Goal: Information Seeking & Learning: Learn about a topic

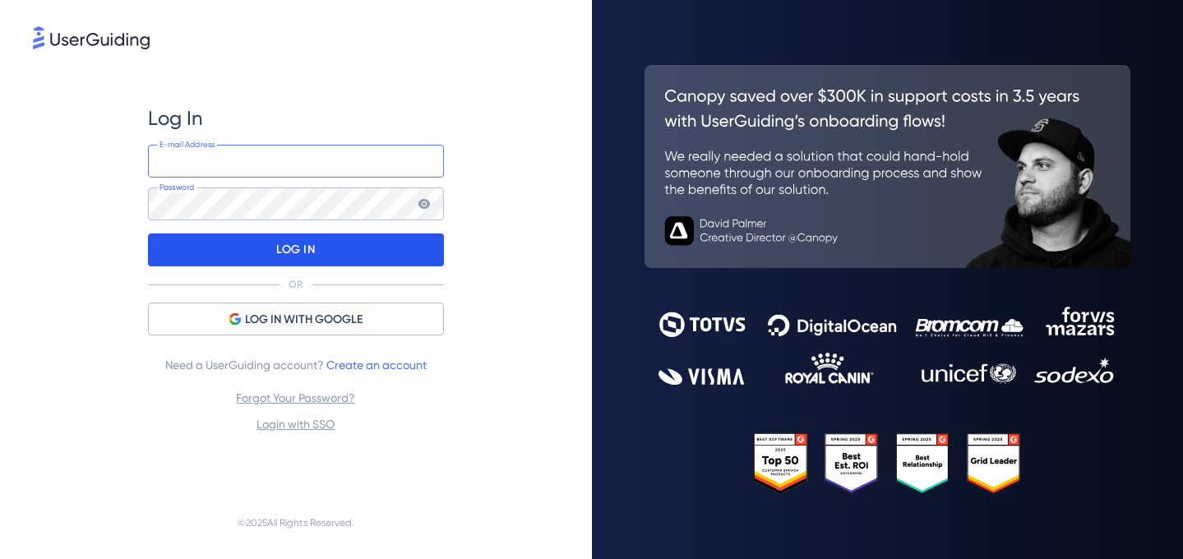
type input "[EMAIL_ADDRESS][DOMAIN_NAME]"
click at [340, 254] on div "LOG IN" at bounding box center [296, 249] width 296 height 33
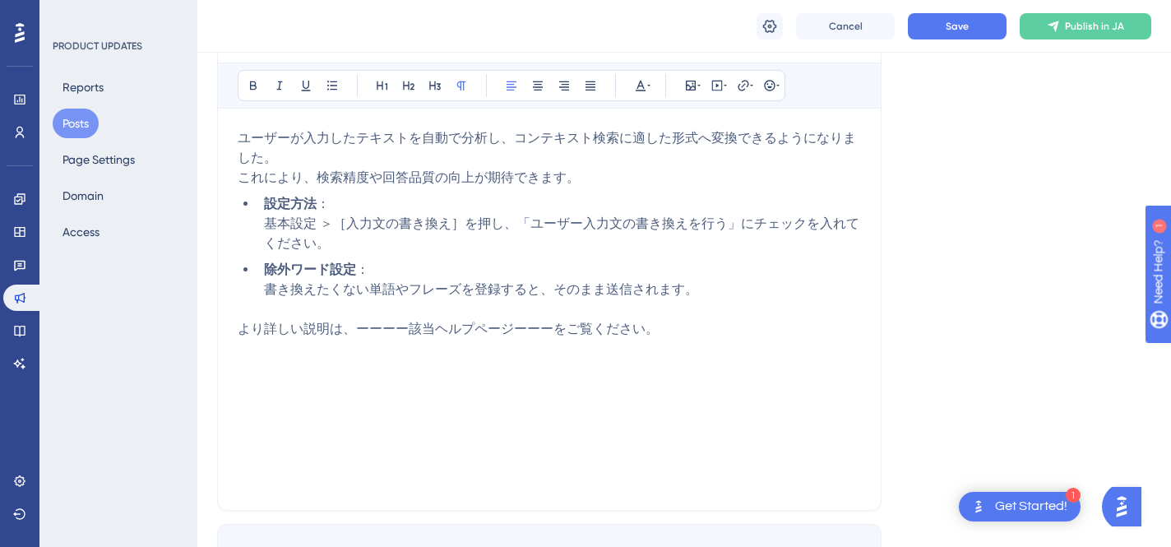
scroll to position [286, 0]
click at [510, 173] on span "これにより、検索精度や回答品質の向上が期待できます。" at bounding box center [409, 175] width 342 height 16
click at [457, 136] on span "ユーザーが入力したテキストを自動で分析し、コンテキスト検索に適した形式へ変換できるようになりました。" at bounding box center [547, 144] width 618 height 35
click at [460, 167] on span "これにより、検索精度や回答品質の向上が期待できます。" at bounding box center [409, 175] width 342 height 16
click at [481, 146] on p "ユーザーが入力したテキストを自動で分析し、コンテキスト検索に適した形式へ変換できるようになりました。 これにより、検索精度や回答品質の向上が期待できます。" at bounding box center [549, 155] width 623 height 59
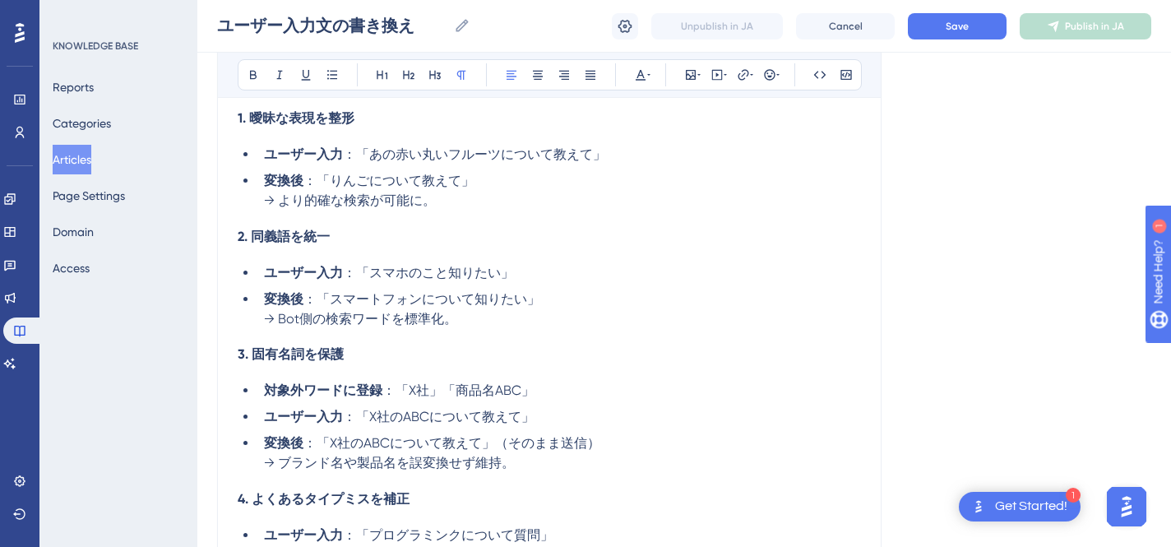
scroll to position [1026, 0]
